Goal: Task Accomplishment & Management: Use online tool/utility

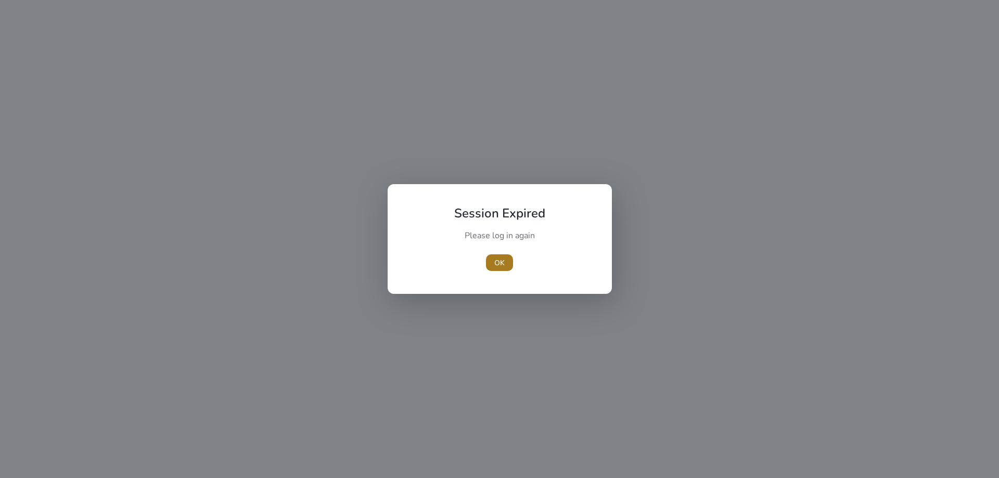
click at [503, 266] on span "OK" at bounding box center [499, 263] width 10 height 11
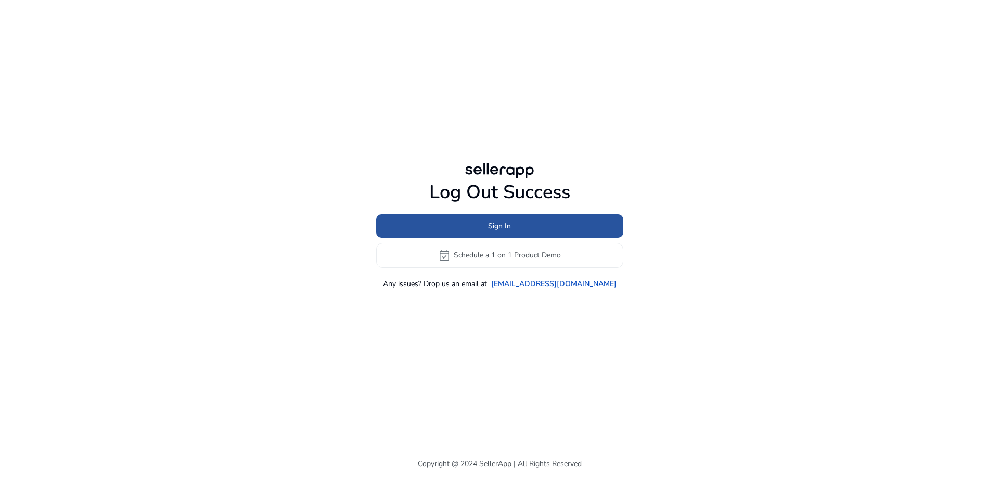
click at [506, 228] on span "Sign In" at bounding box center [499, 226] width 23 height 11
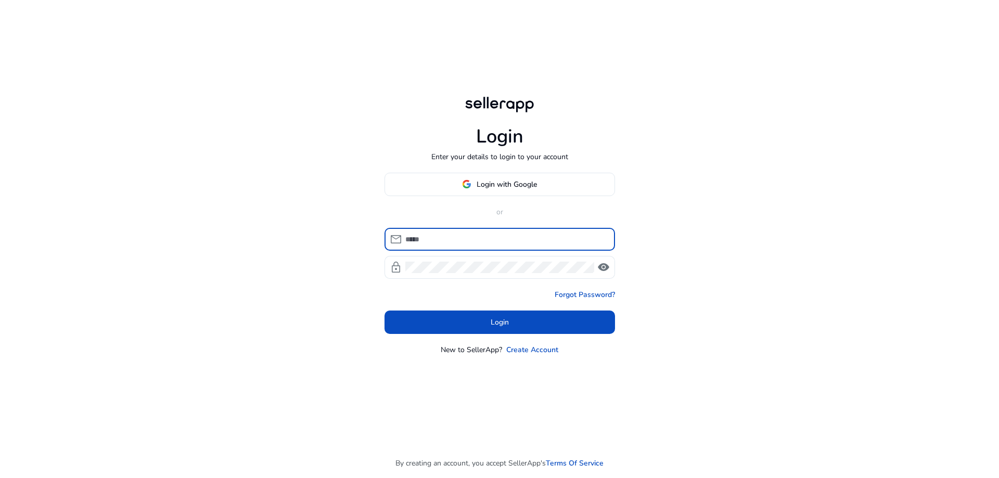
click at [405, 233] on div at bounding box center [405, 233] width 0 height 0
click at [704, 202] on div "Login Enter your details to login to your account Login with Google or mail loc…" at bounding box center [499, 239] width 999 height 478
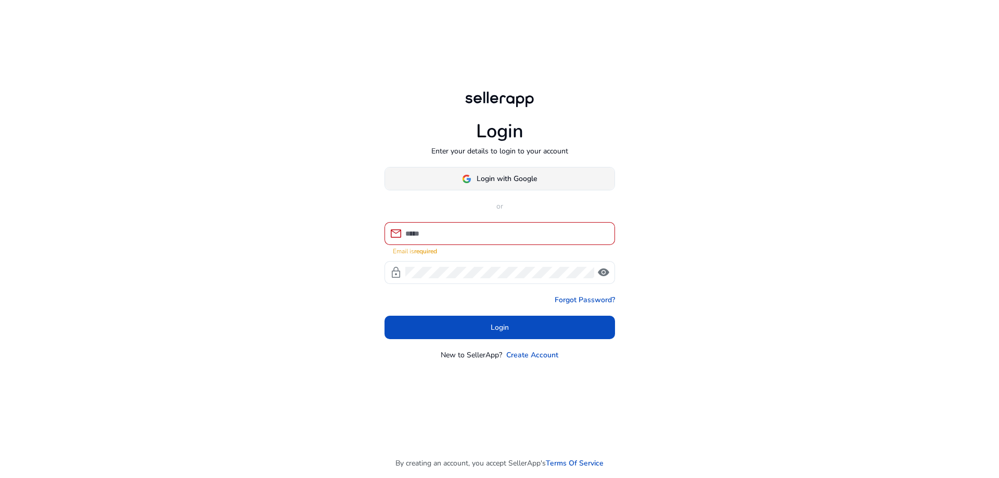
click at [525, 177] on span "Login with Google" at bounding box center [507, 178] width 60 height 11
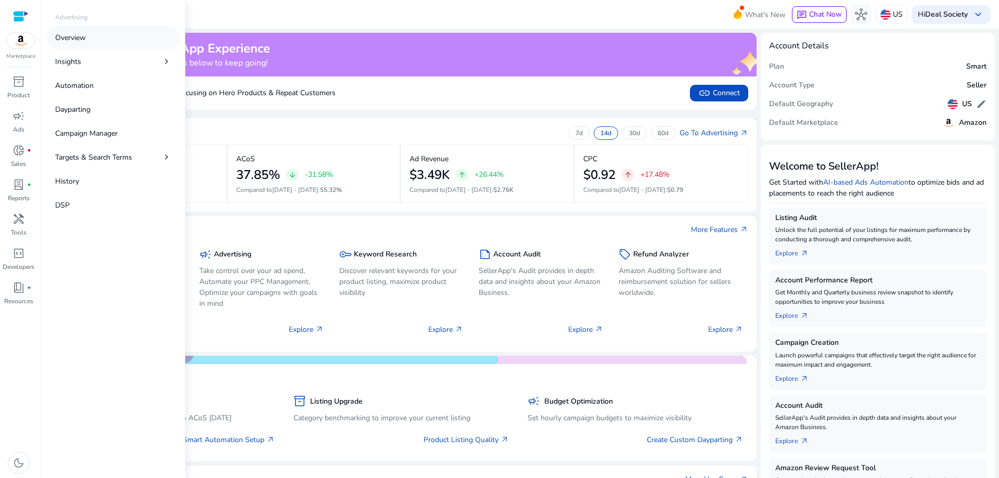
click at [82, 33] on p "Overview" at bounding box center [70, 37] width 31 height 11
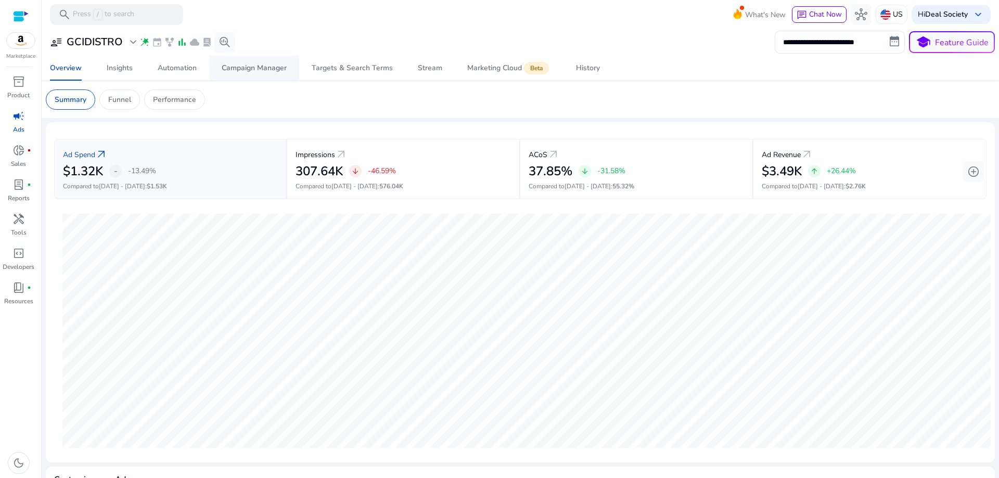
click at [262, 62] on span "Campaign Manager" at bounding box center [254, 68] width 65 height 25
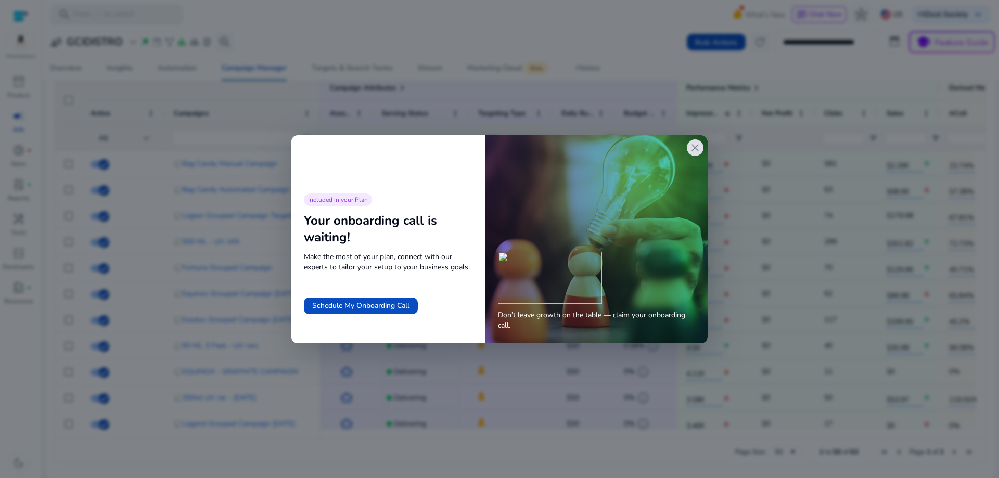
click at [692, 152] on span "close" at bounding box center [695, 148] width 12 height 12
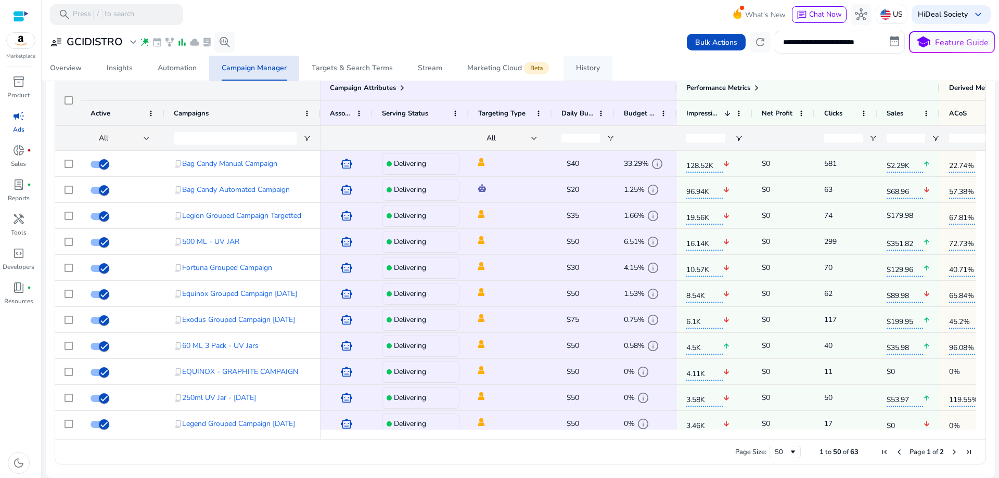
click at [576, 70] on div "History" at bounding box center [588, 68] width 24 height 7
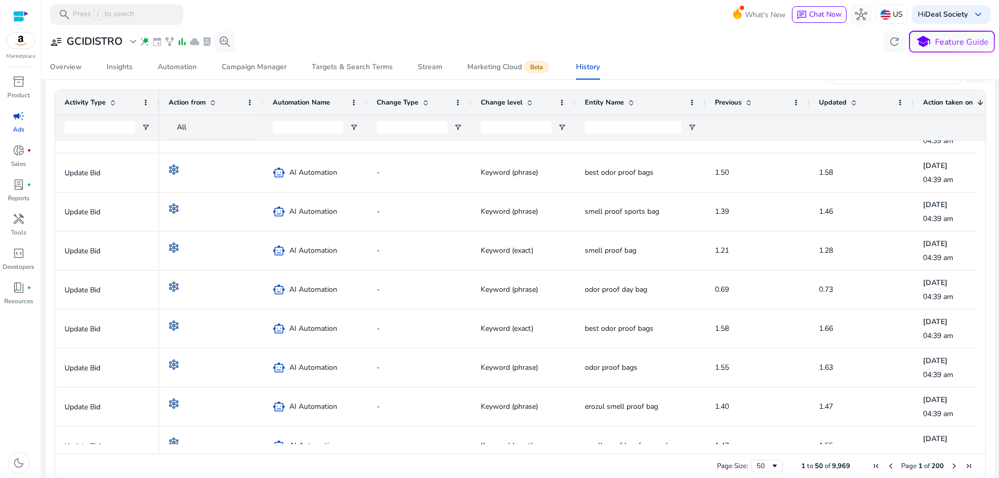
scroll to position [885, 0]
